Goal: Information Seeking & Learning: Learn about a topic

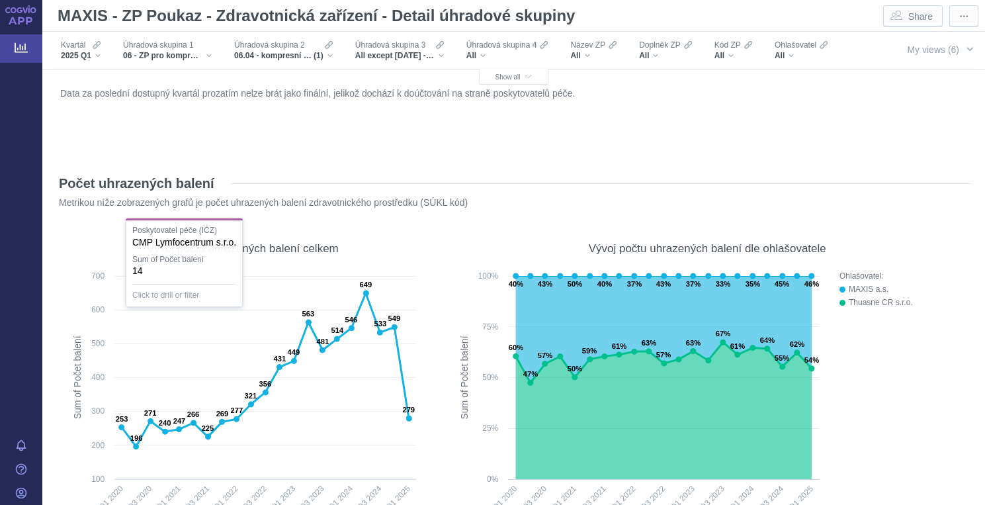
scroll to position [1260, 0]
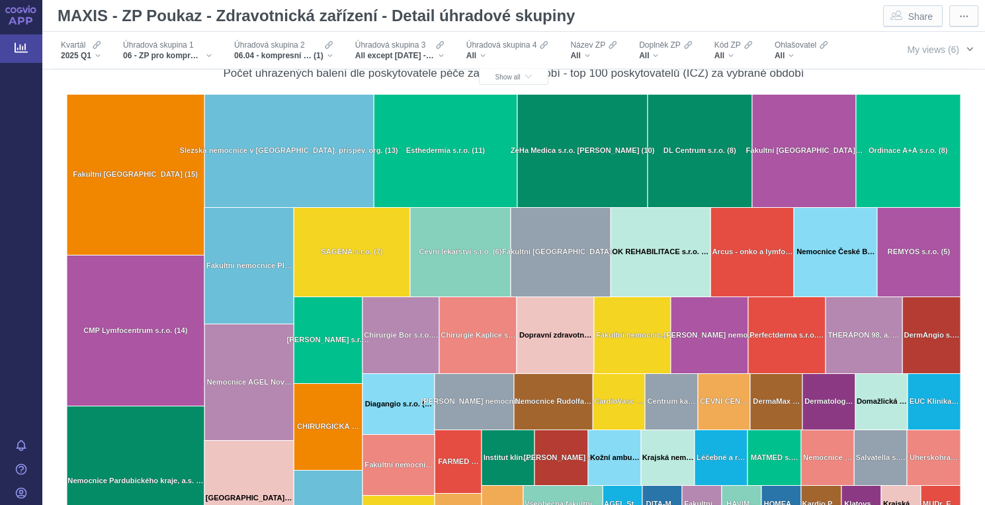
click at [967, 50] on span "button" at bounding box center [969, 49] width 11 height 11
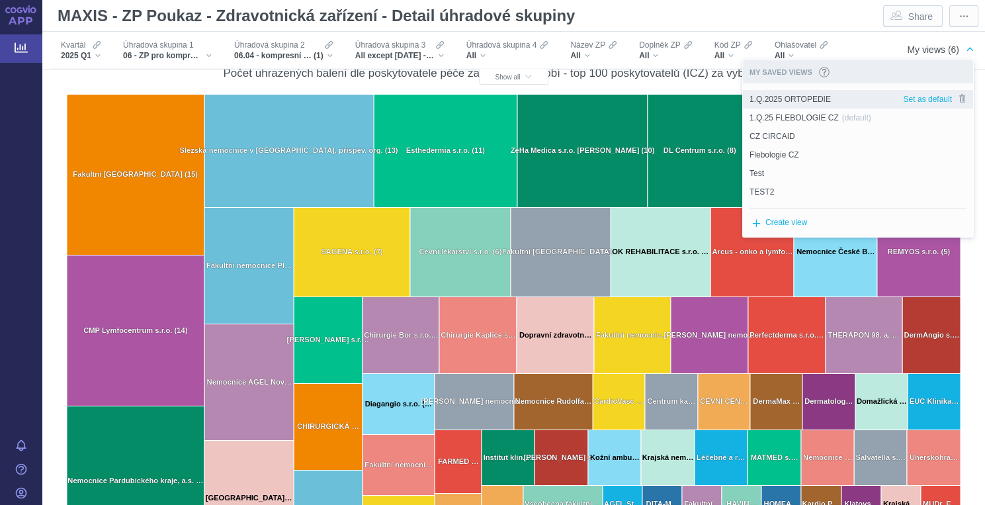
click at [805, 100] on span "1.Q.2025 ORTOPEDIE" at bounding box center [789, 99] width 81 height 12
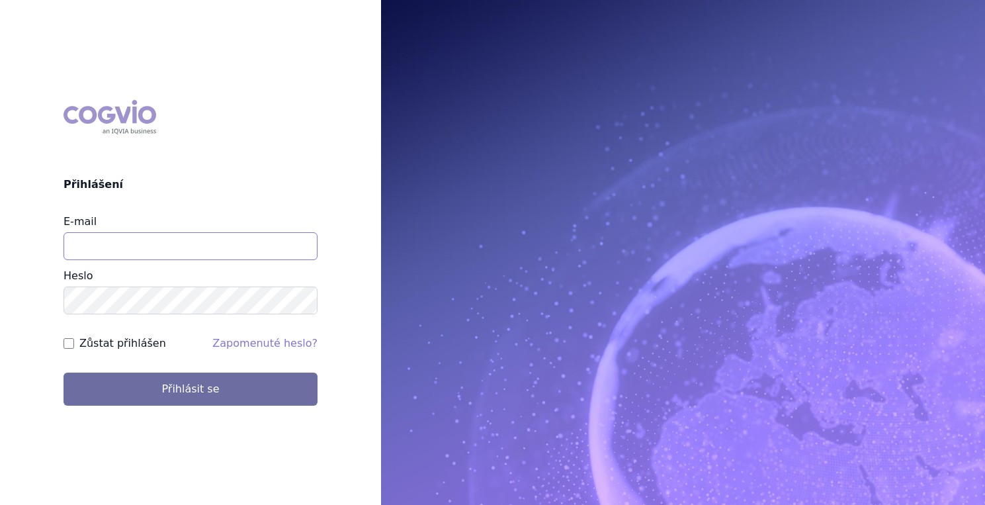
type input "[EMAIL_ADDRESS][PERSON_NAME][DOMAIN_NAME]"
click at [137, 341] on label "Zůstat přihlášen" at bounding box center [122, 343] width 87 height 16
click at [74, 341] on input "Zůstat přihlášen" at bounding box center [69, 343] width 11 height 11
checkbox input "true"
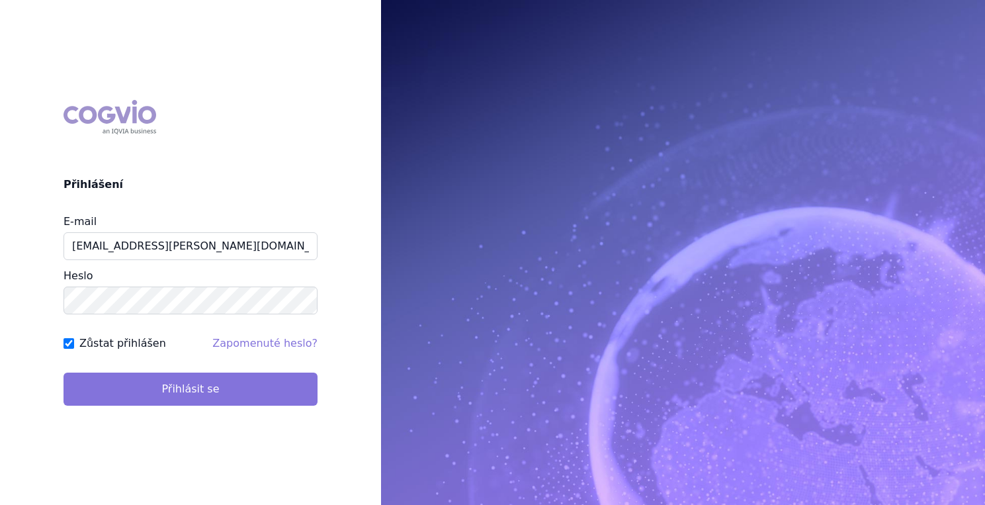
click at [181, 388] on button "Přihlásit se" at bounding box center [191, 388] width 254 height 33
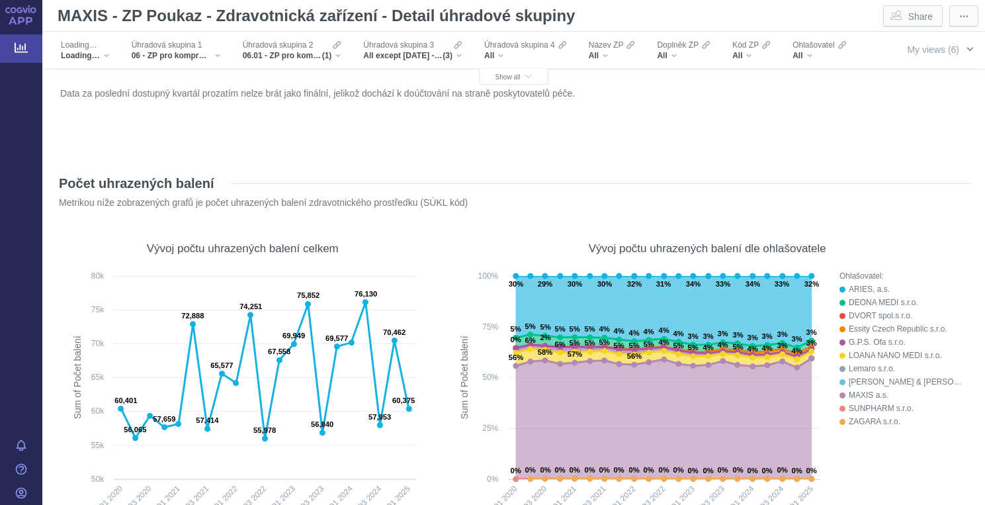
click at [964, 50] on button "My views (6)" at bounding box center [939, 48] width 91 height 25
click at [968, 46] on span "button" at bounding box center [969, 49] width 11 height 11
click at [798, 102] on div "Data za poslední dostupný kvartál prozatím nelze brát jako finální, jelikož doc…" at bounding box center [514, 119] width 914 height 70
click at [968, 47] on span "button" at bounding box center [969, 49] width 11 height 11
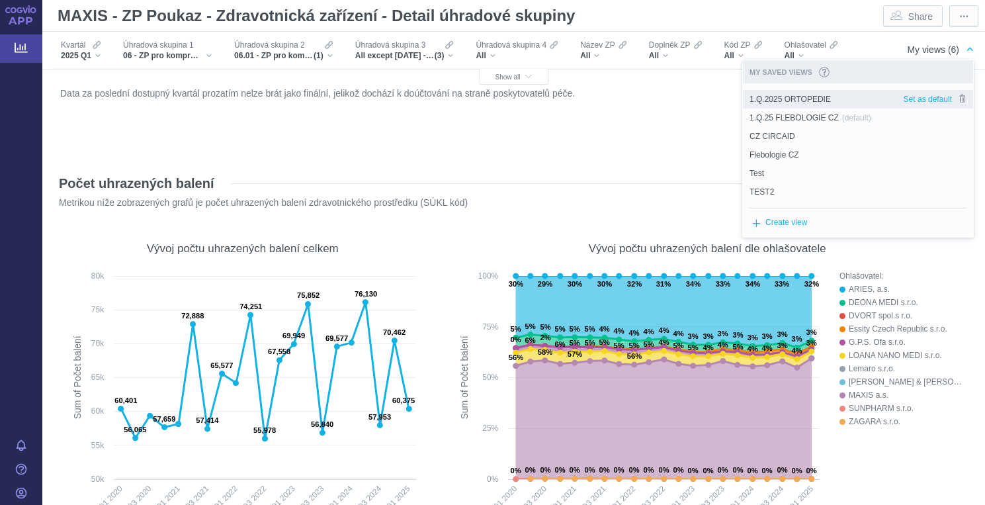
click at [812, 101] on span "1.Q.2025 ORTOPEDIE" at bounding box center [789, 99] width 81 height 12
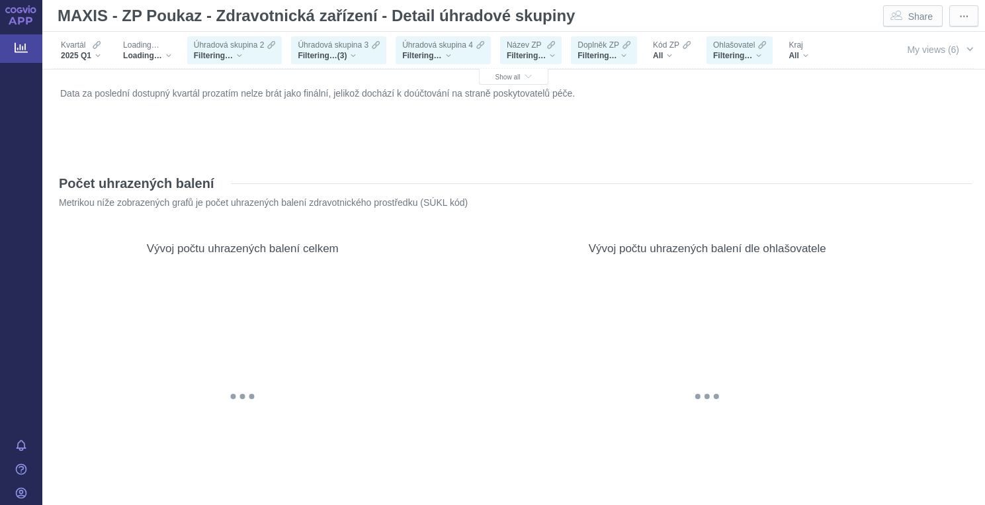
click at [787, 95] on p "Data za poslední dostupný kvartál prozatím nelze brát jako finální, jelikož doc…" at bounding box center [513, 93] width 907 height 13
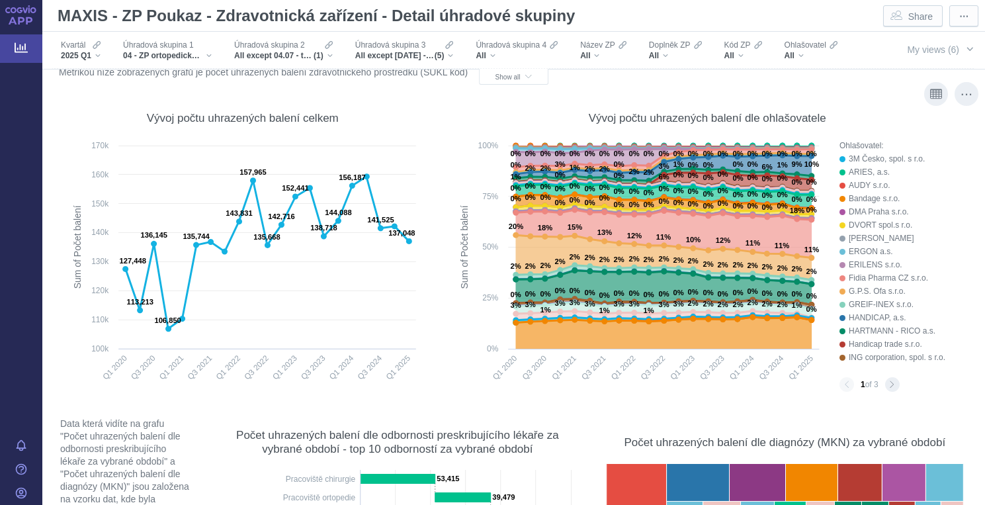
scroll to position [159, 0]
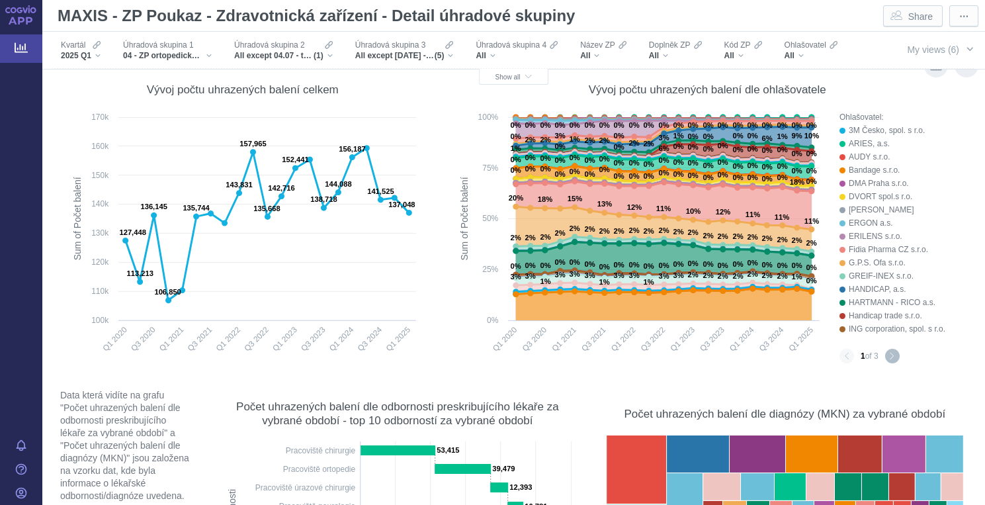
click at [891, 359] on button "Next page" at bounding box center [892, 356] width 15 height 15
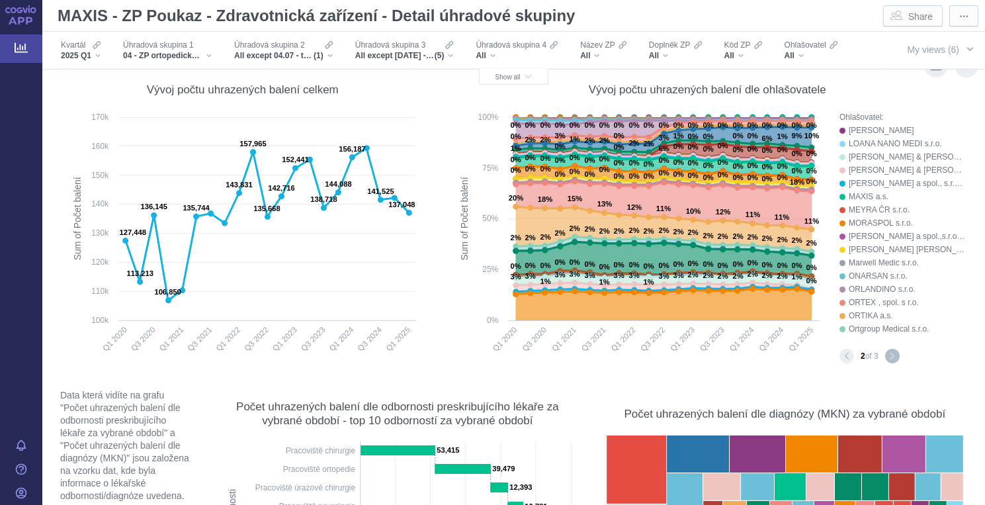
click at [895, 351] on button "Next page" at bounding box center [892, 356] width 15 height 15
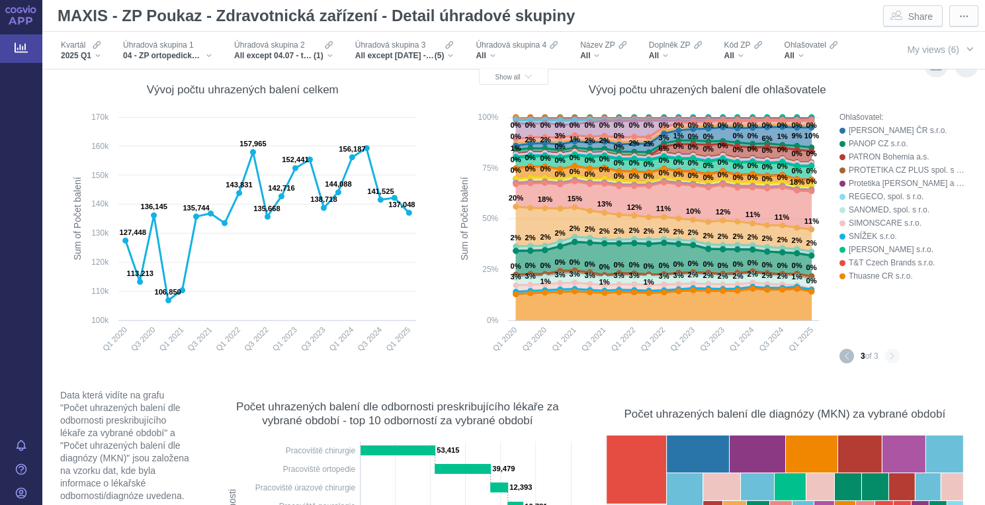
click at [845, 359] on button "Previous page" at bounding box center [846, 356] width 15 height 15
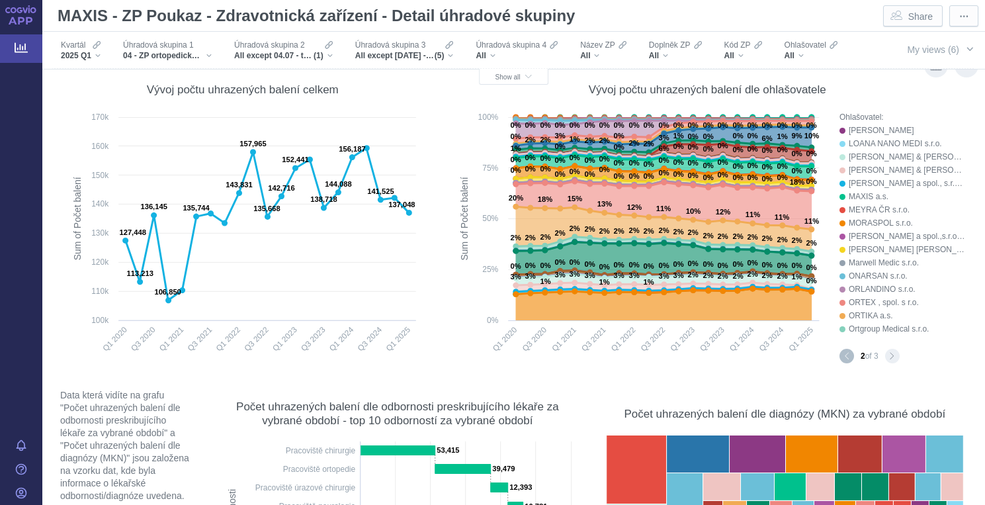
click at [845, 359] on button "Previous page" at bounding box center [846, 356] width 15 height 15
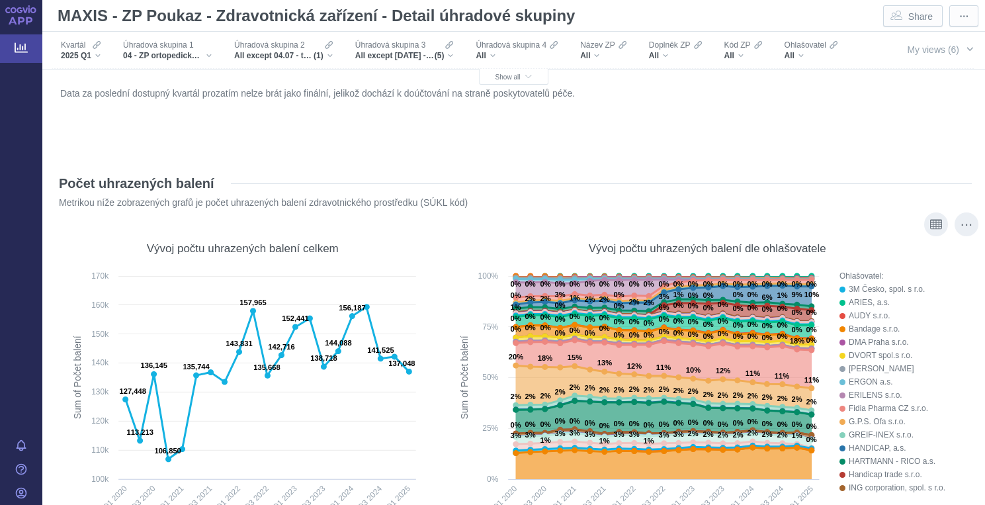
scroll to position [0, 0]
